Goal: Navigation & Orientation: Find specific page/section

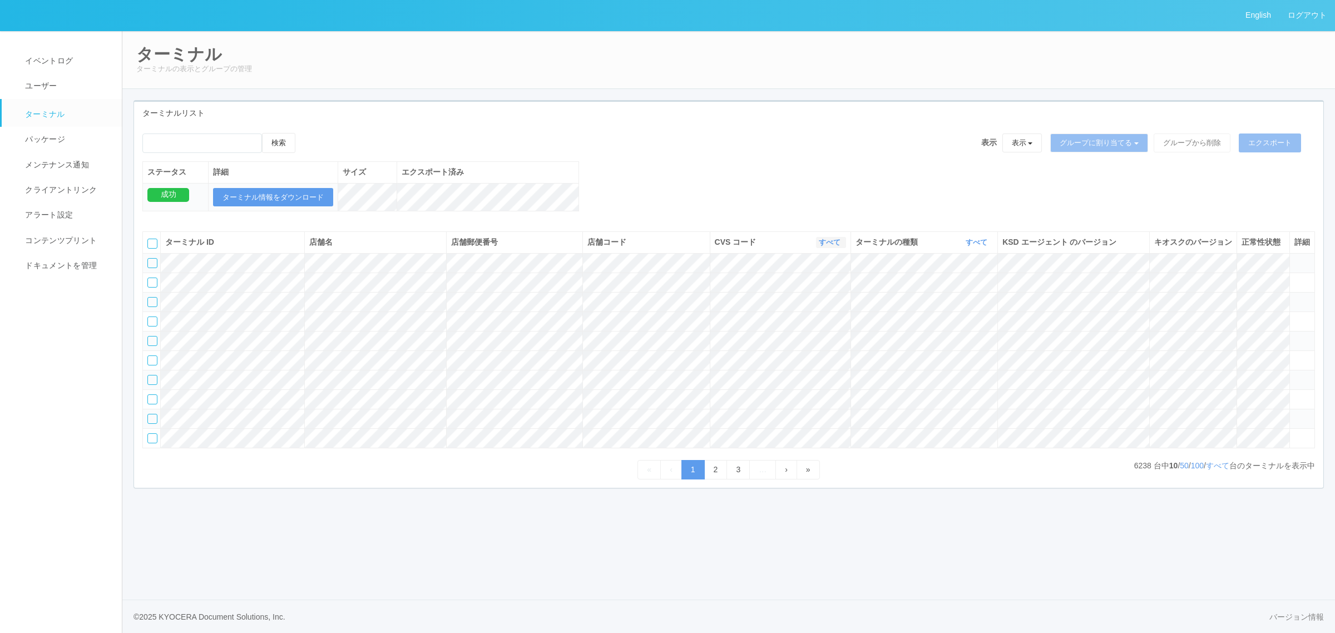
click at [835, 246] on link "すべて" at bounding box center [831, 242] width 24 height 8
click at [671, 164] on div "検索 表示 表示 すべてのターミナル 未割り当てのターミナル グループを追加 グループ名を編集 アーカイブ済みのターミナル グループに割り当てる グループを追…" at bounding box center [729, 178] width 1190 height 90
click at [90, 261] on span "ドキュメントを管理" at bounding box center [59, 265] width 75 height 9
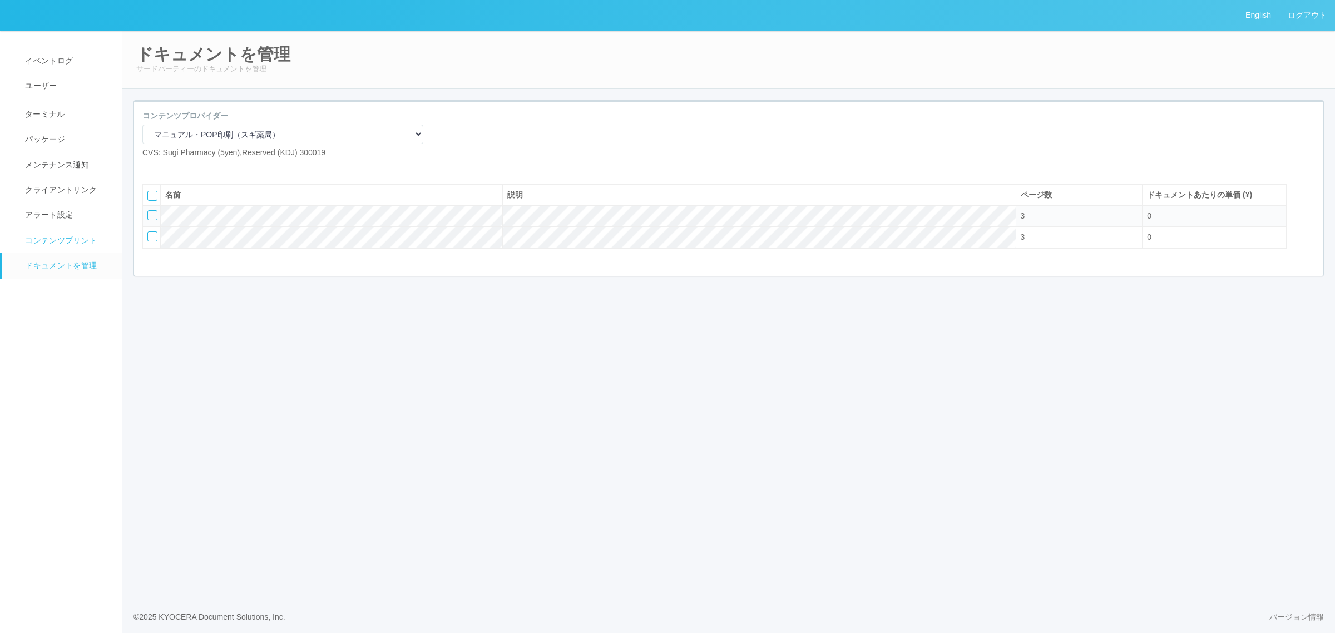
click at [66, 238] on span "コンテンツプリント" at bounding box center [59, 240] width 75 height 9
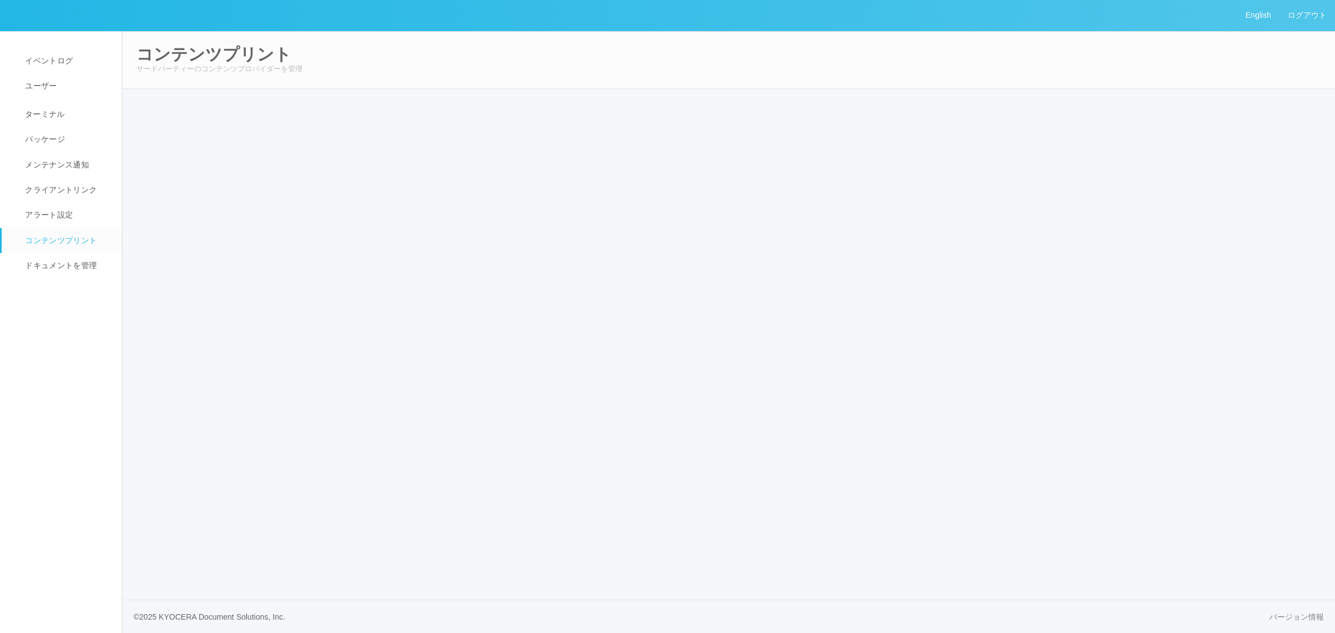
select select "6"
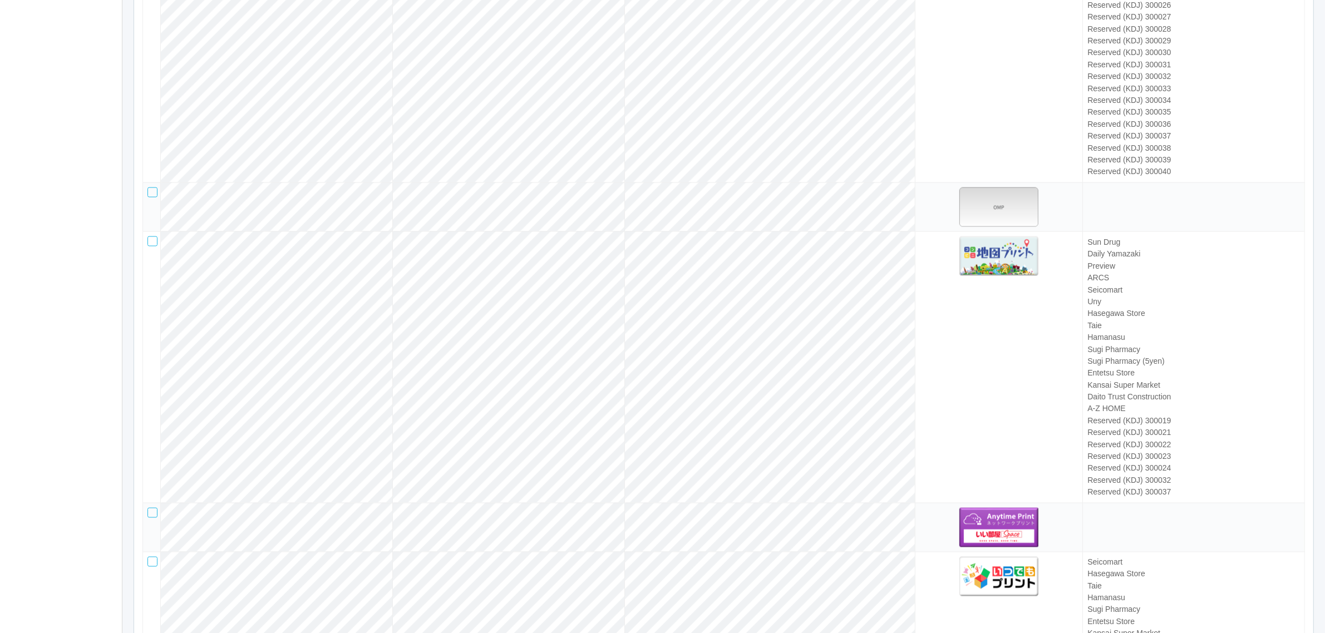
scroll to position [3109, 0]
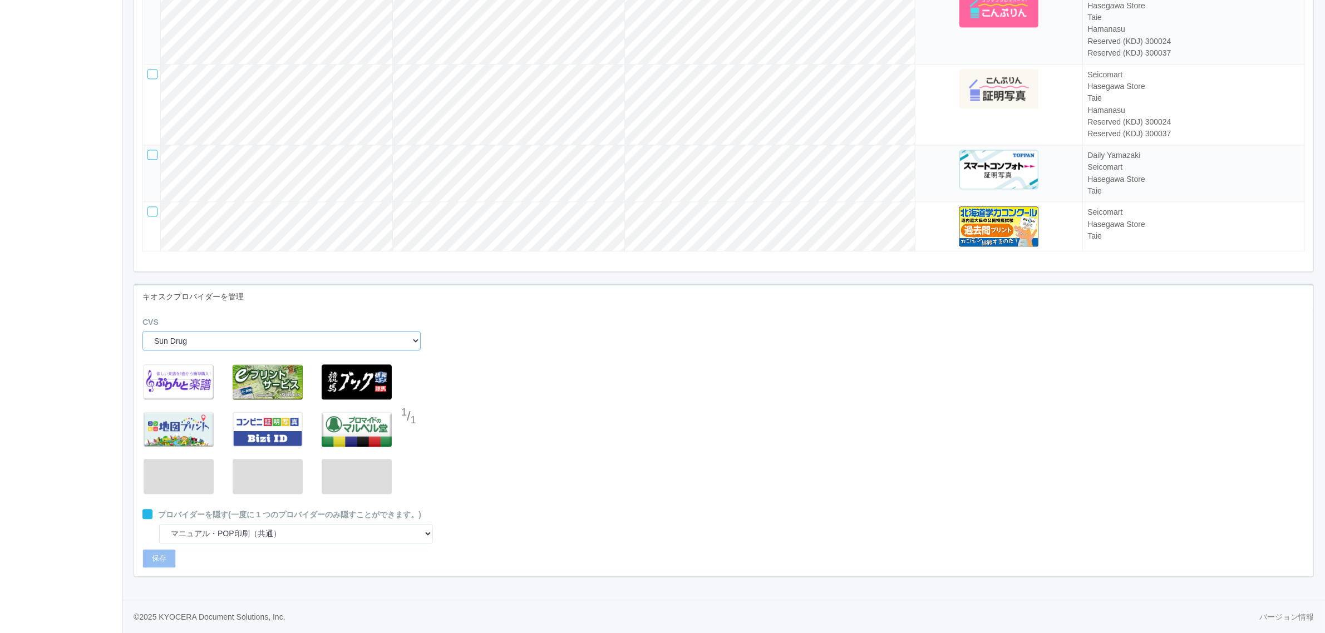
click at [234, 341] on select "Sun Drug Daily Yamazaki Preview ARCS NRS (Nippon Racing Service) Seicomart Uny …" at bounding box center [281, 340] width 278 height 19
select select "38"
click at [142, 331] on select "Sun Drug Daily Yamazaki Preview ARCS NRS (Nippon Racing Service) Seicomart Uny …" at bounding box center [281, 340] width 278 height 19
select select "0"
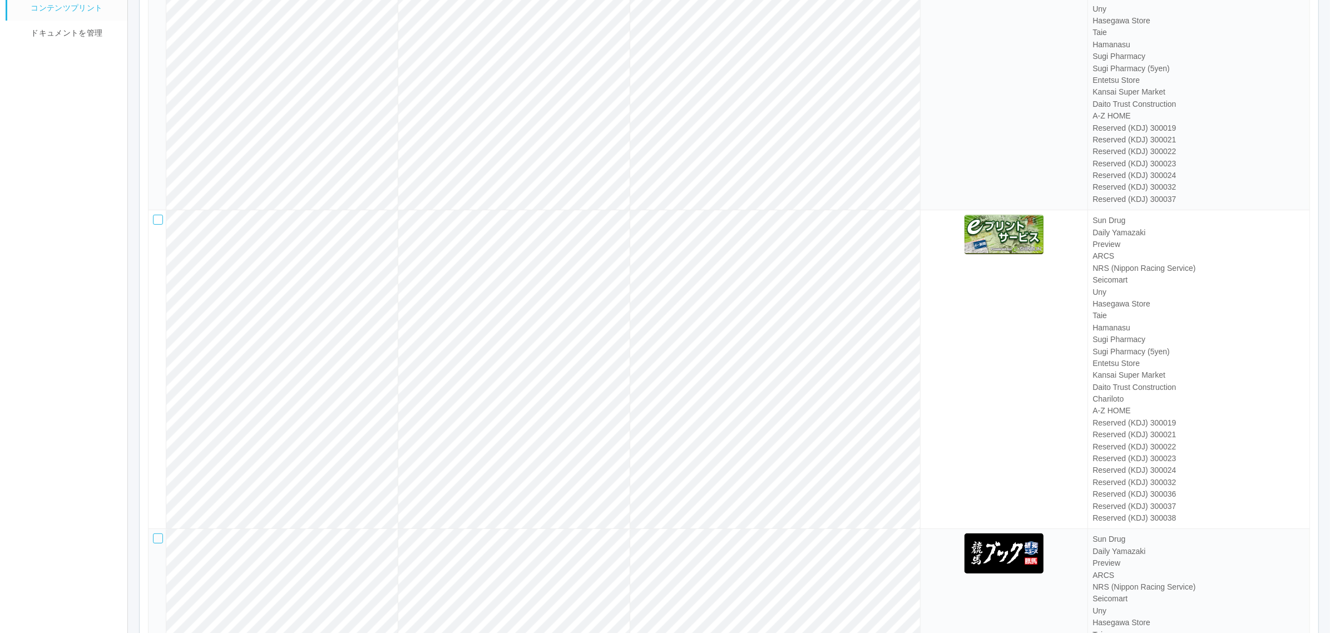
scroll to position [0, 0]
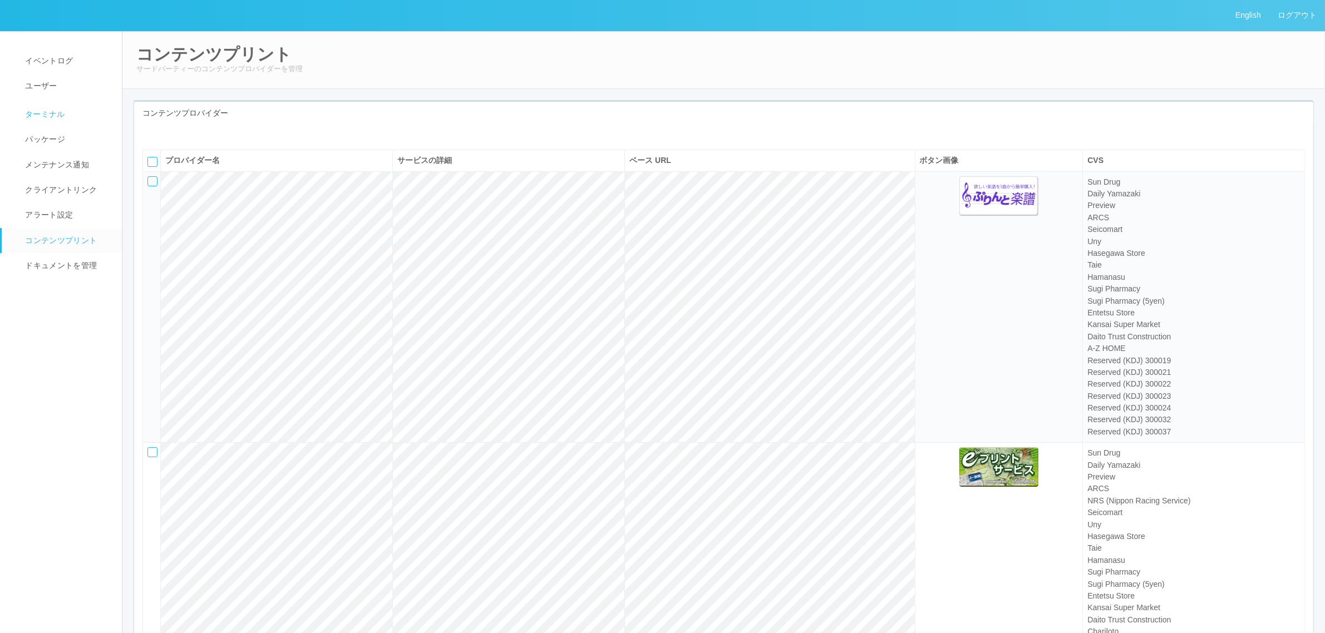
click at [67, 110] on link "ターミナル" at bounding box center [67, 113] width 130 height 28
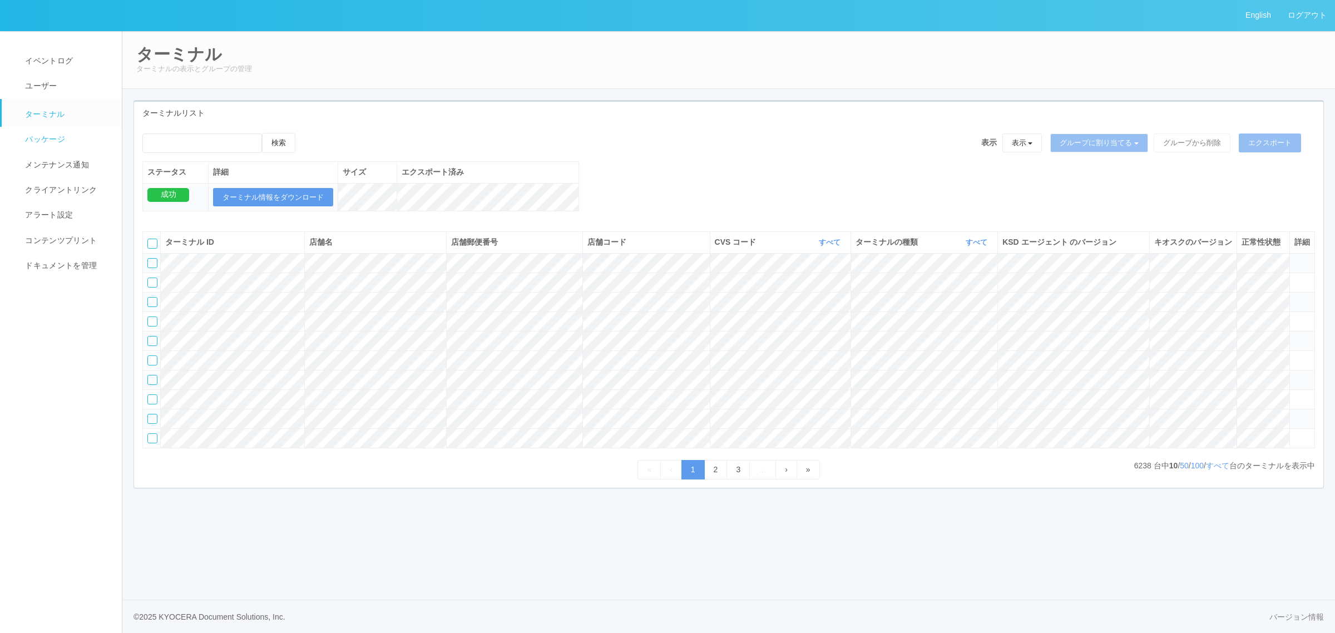
click at [71, 143] on link "パッケージ" at bounding box center [67, 139] width 130 height 25
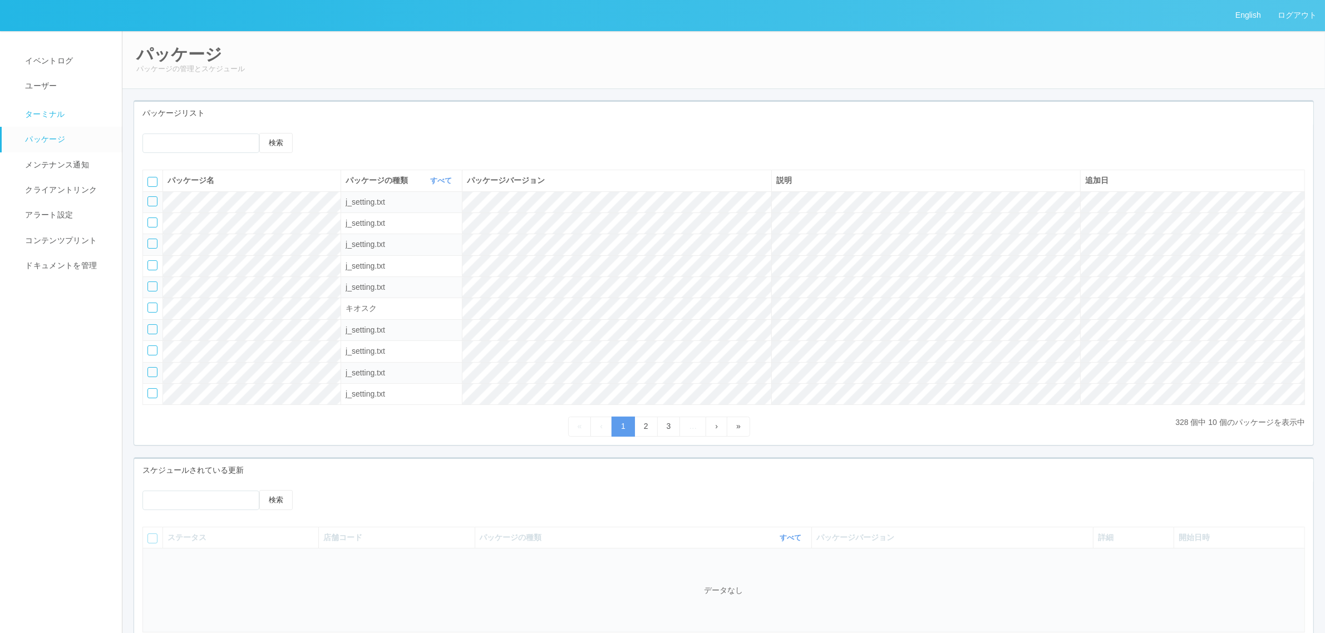
click at [48, 114] on span "ターミナル" at bounding box center [43, 114] width 43 height 9
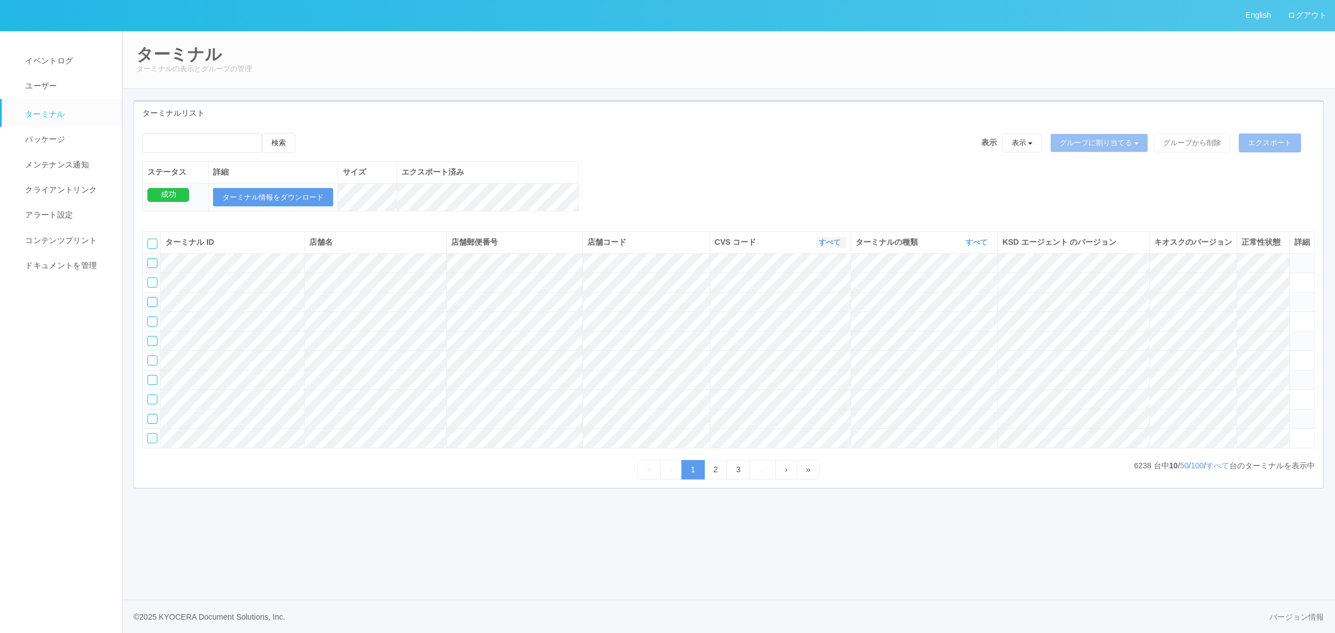
click at [832, 246] on link "すべて" at bounding box center [831, 242] width 24 height 8
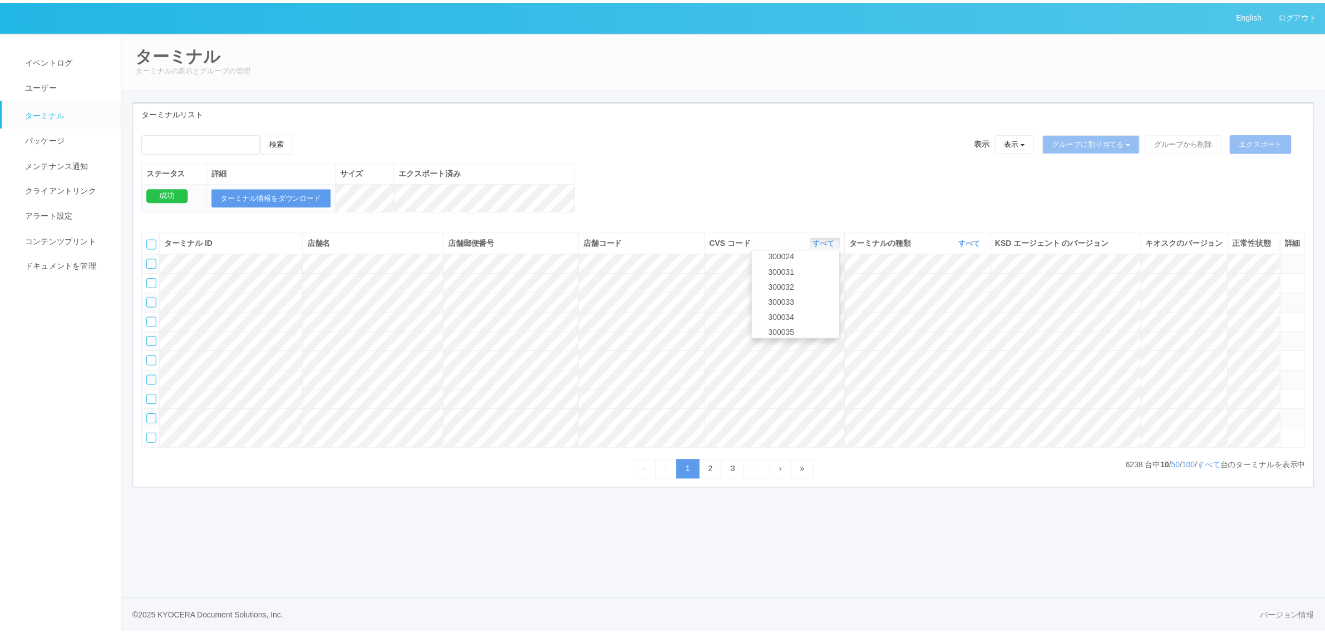
scroll to position [427, 0]
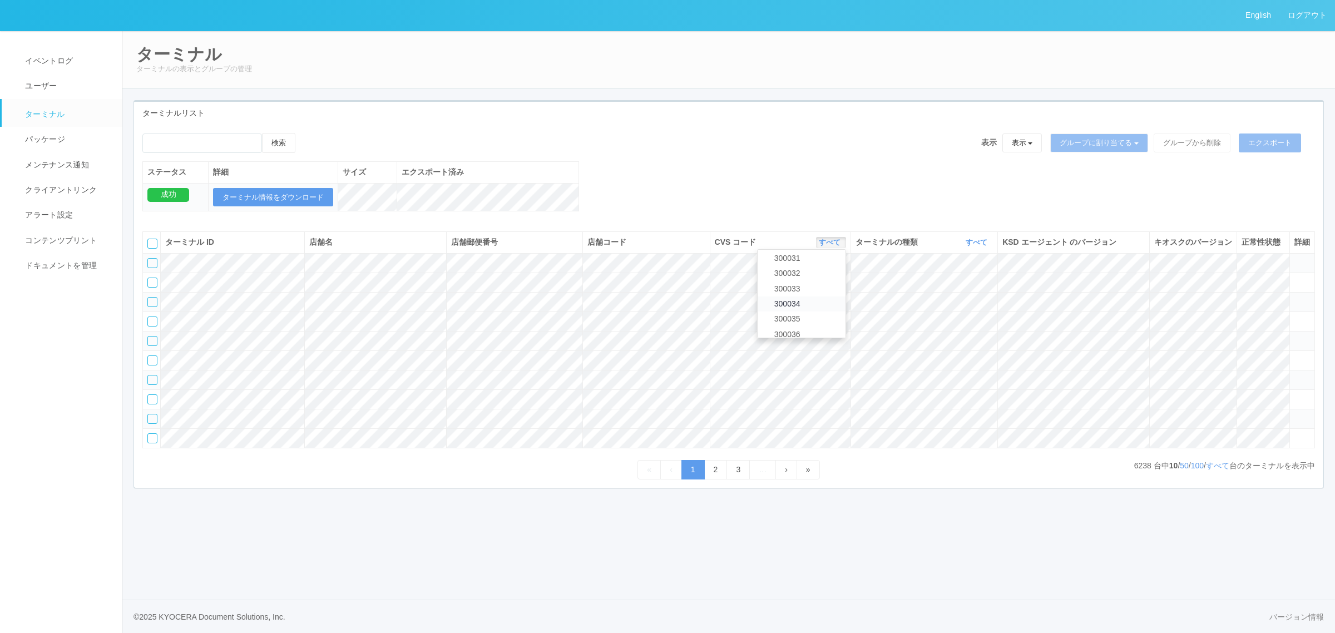
click at [808, 312] on link "300034" at bounding box center [802, 304] width 88 height 15
click at [970, 246] on link "すべて" at bounding box center [978, 242] width 24 height 8
click at [960, 297] on link "キオスク" at bounding box center [949, 289] width 88 height 15
click at [1213, 470] on link "すべて" at bounding box center [1217, 465] width 23 height 9
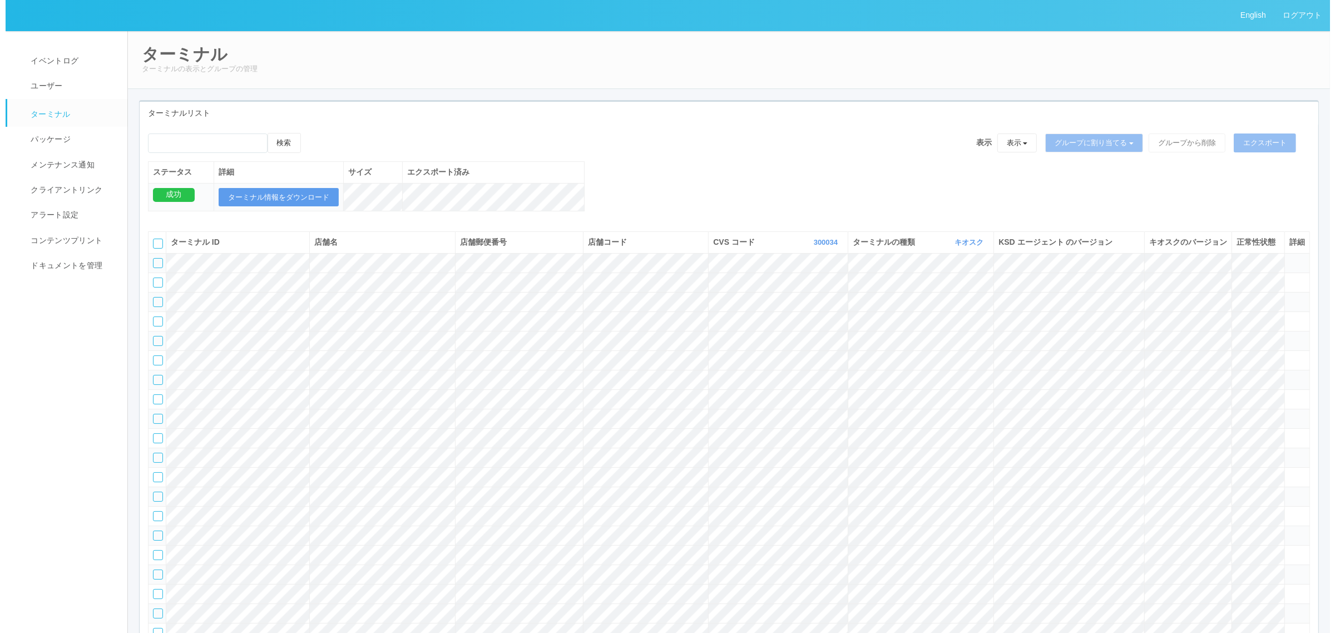
scroll to position [558, 0]
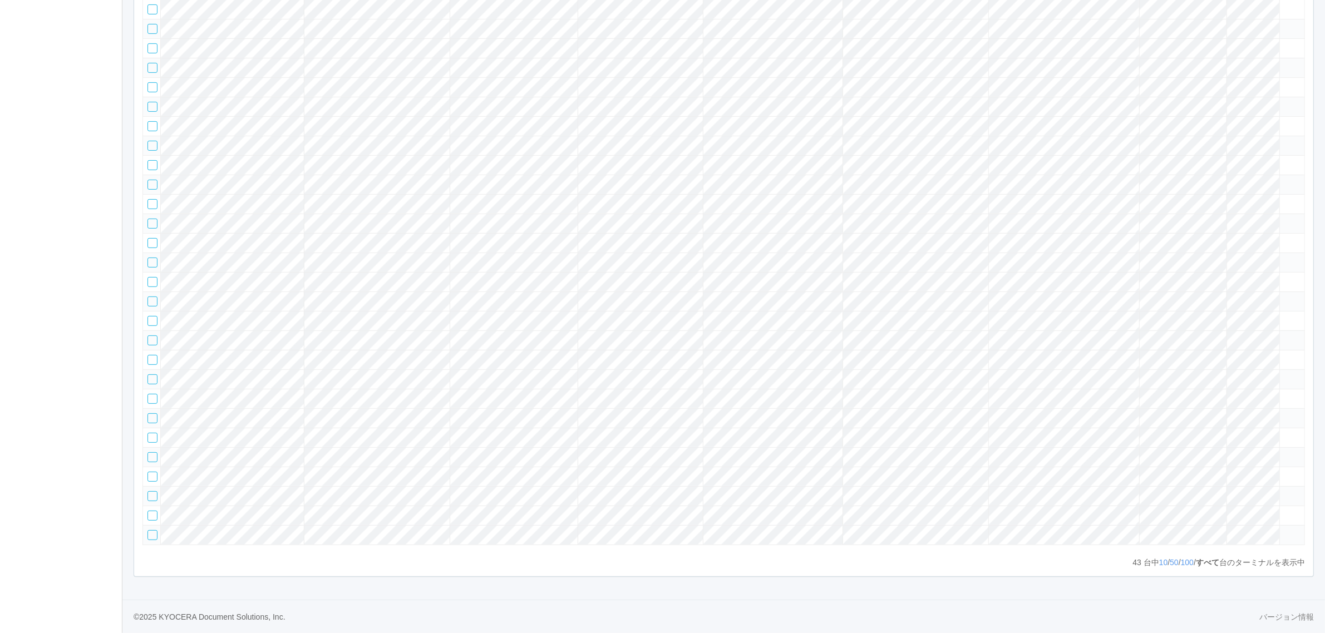
click at [1220, 194] on tr at bounding box center [724, 184] width 1162 height 19
click at [1284, 180] on icon at bounding box center [1284, 180] width 0 height 0
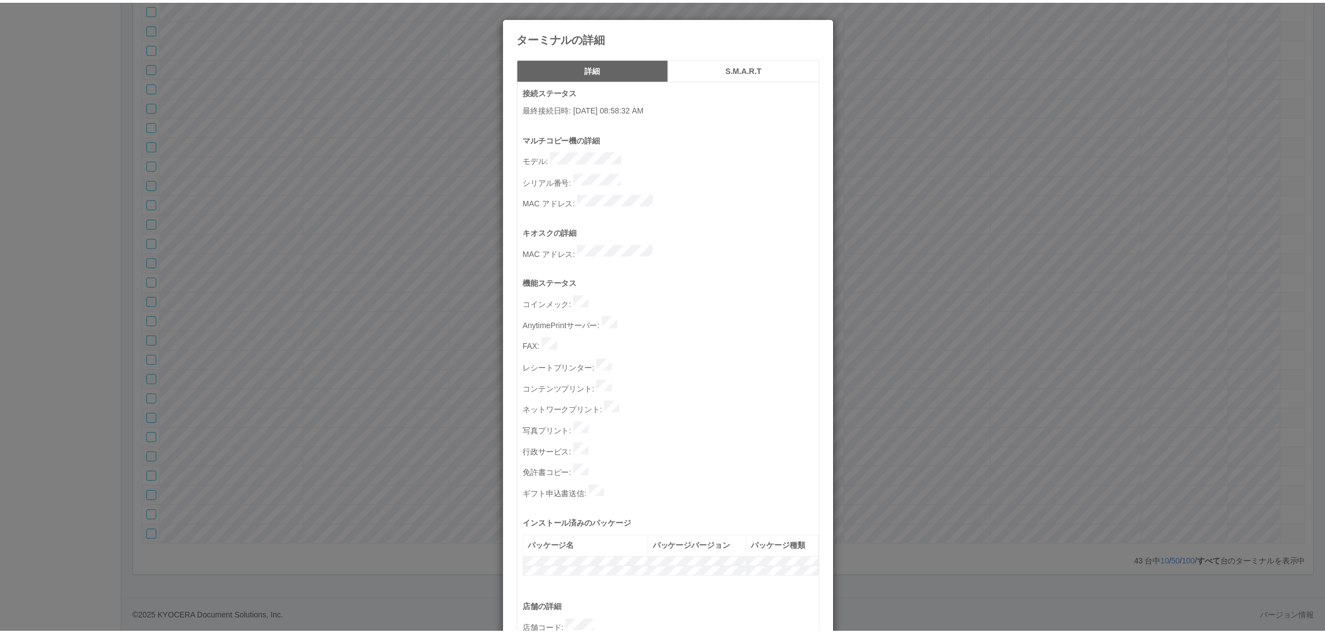
scroll to position [343, 0]
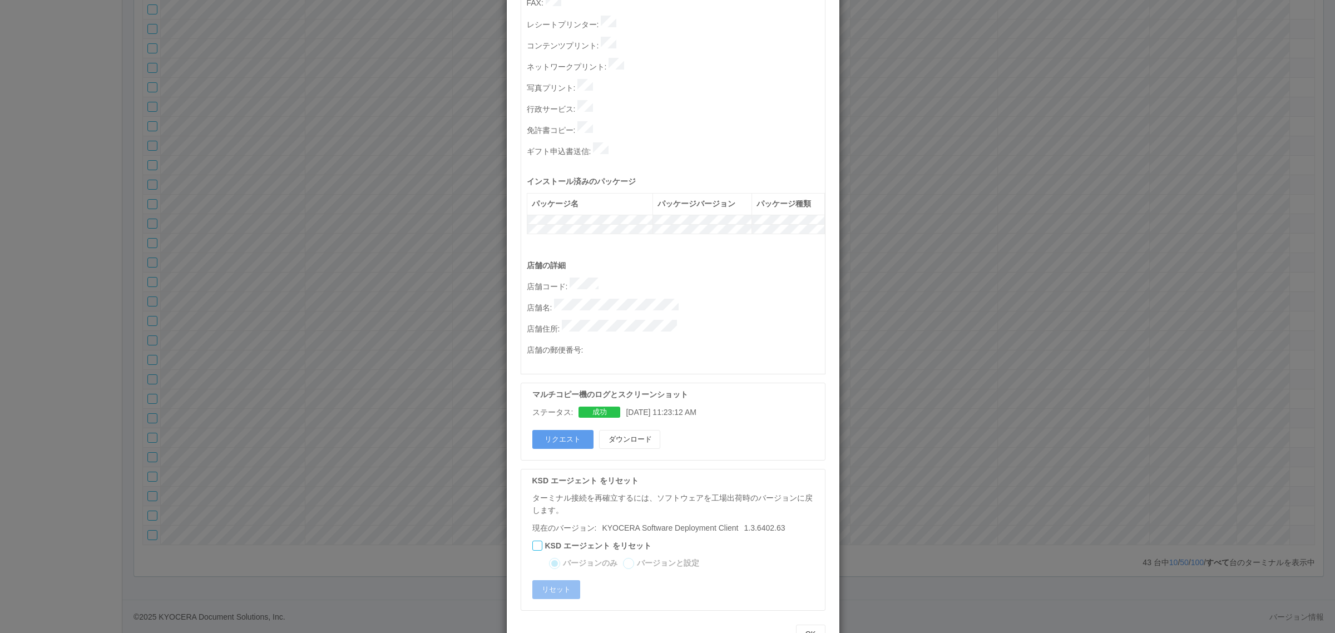
click at [943, 367] on div "ターミナルの詳細 詳細 S.M.A.R.T 接続ステータス 最終接続日時 : [DATE] 08:58:32 AM マルチコピー機の詳細 モデル : シリアル…" at bounding box center [667, 316] width 1335 height 633
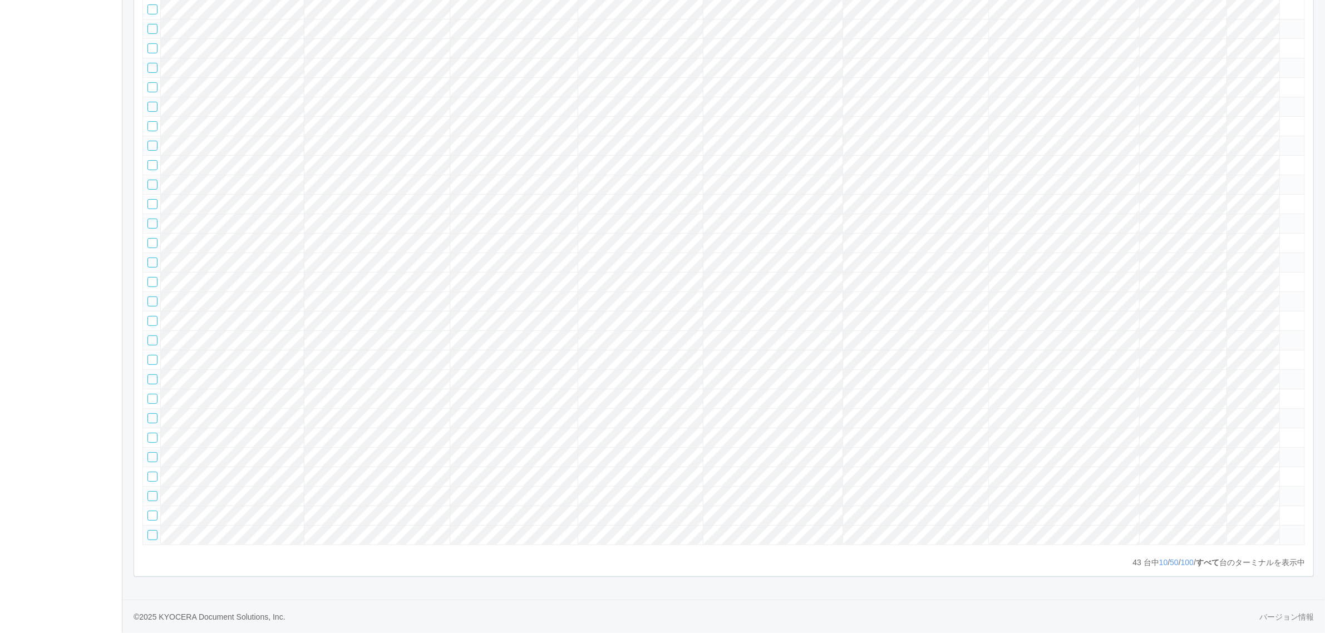
scroll to position [0, 0]
